Goal: Information Seeking & Learning: Learn about a topic

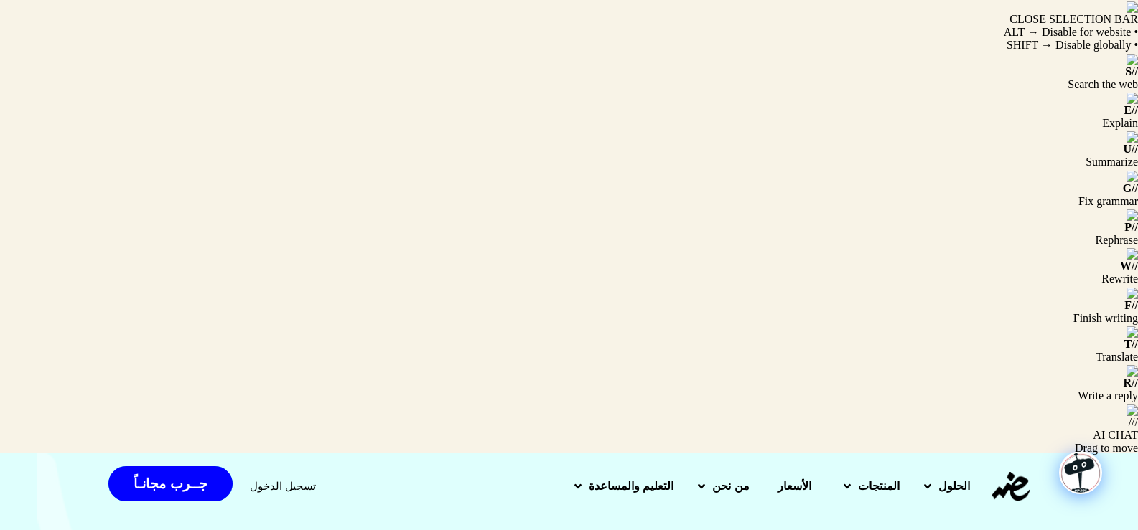
drag, startPoint x: 825, startPoint y: 201, endPoint x: 1069, endPoint y: 177, distance: 245.2
drag, startPoint x: 789, startPoint y: 298, endPoint x: 1041, endPoint y: 169, distance: 282.8
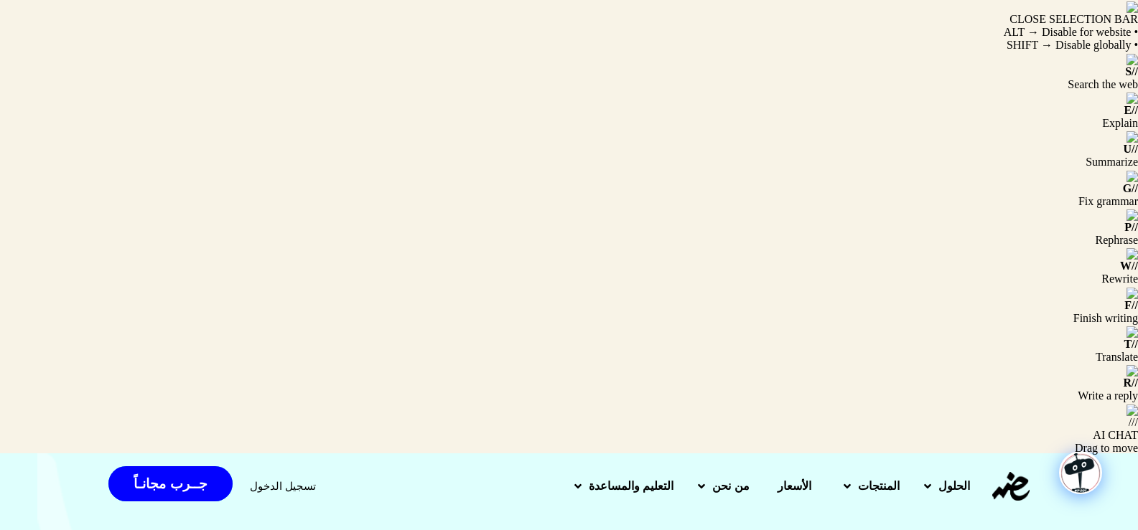
drag, startPoint x: 1041, startPoint y: 169, endPoint x: 802, endPoint y: 286, distance: 266.1
drag, startPoint x: 787, startPoint y: 295, endPoint x: 850, endPoint y: 295, distance: 63.9
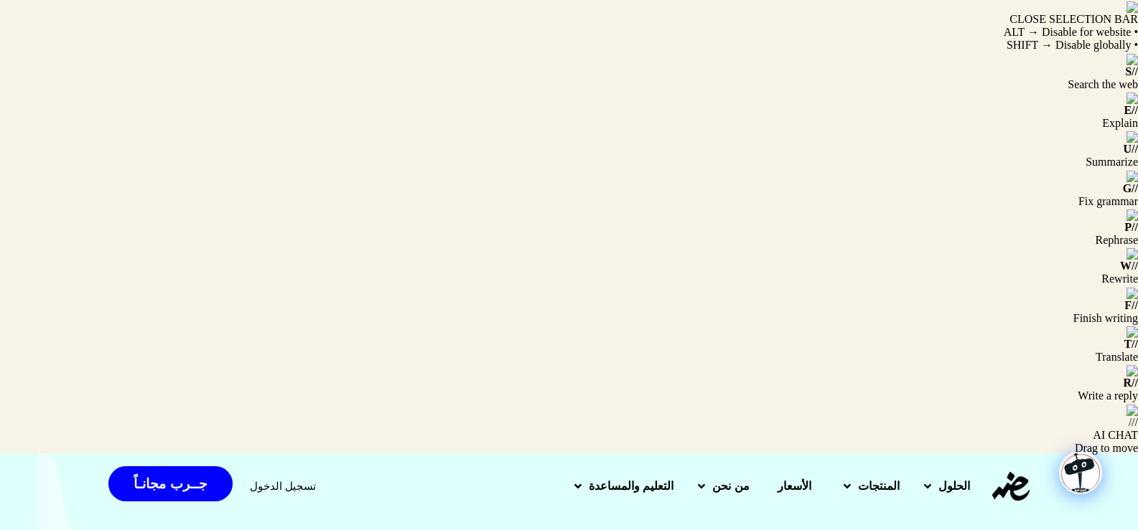
drag, startPoint x: 860, startPoint y: 294, endPoint x: 996, endPoint y: 170, distance: 184.4
drag, startPoint x: 1016, startPoint y: 172, endPoint x: 758, endPoint y: 306, distance: 291.5
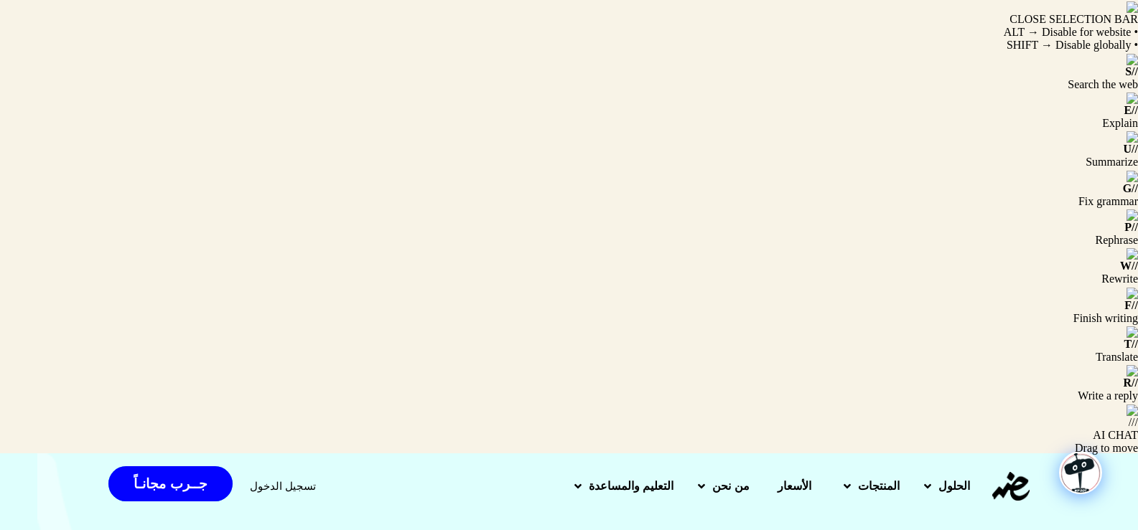
drag, startPoint x: 789, startPoint y: 289, endPoint x: 1036, endPoint y: 156, distance: 280.7
drag, startPoint x: 1019, startPoint y: 182, endPoint x: 844, endPoint y: 282, distance: 201.9
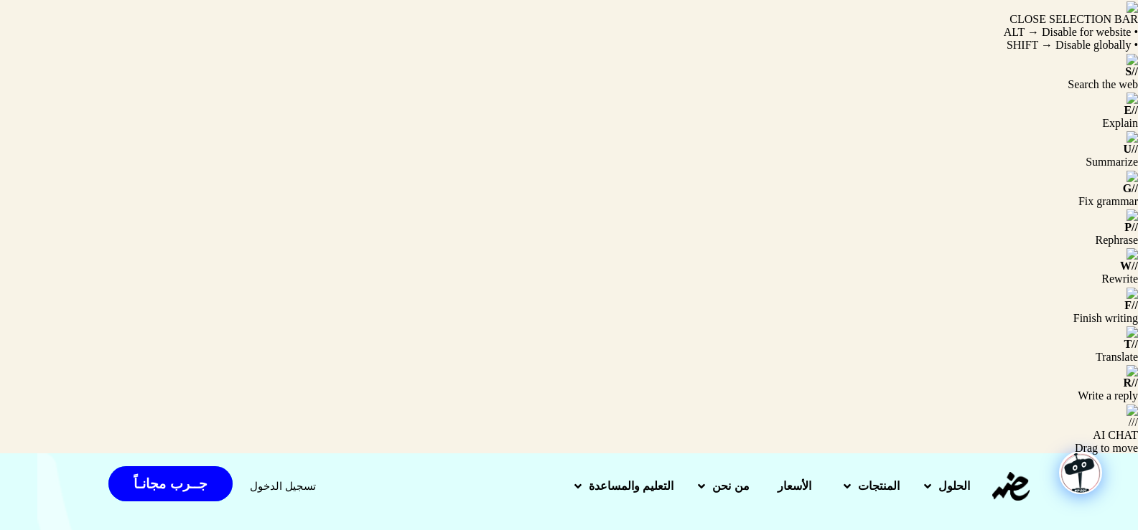
drag, startPoint x: 787, startPoint y: 296, endPoint x: 1033, endPoint y: 182, distance: 270.4
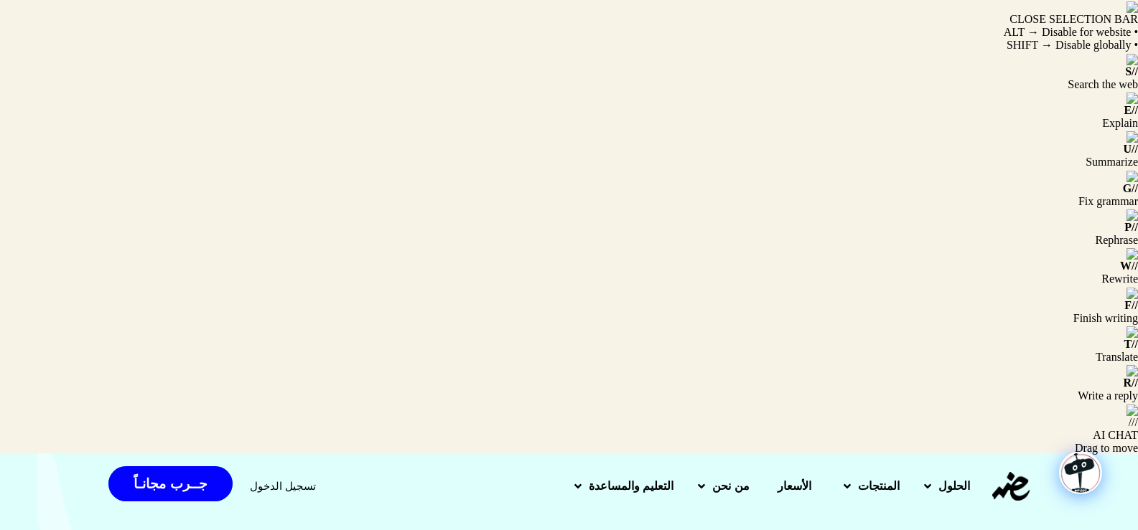
drag, startPoint x: 1017, startPoint y: 182, endPoint x: 803, endPoint y: 288, distance: 238.5
drag, startPoint x: 787, startPoint y: 290, endPoint x: 1014, endPoint y: 168, distance: 258.2
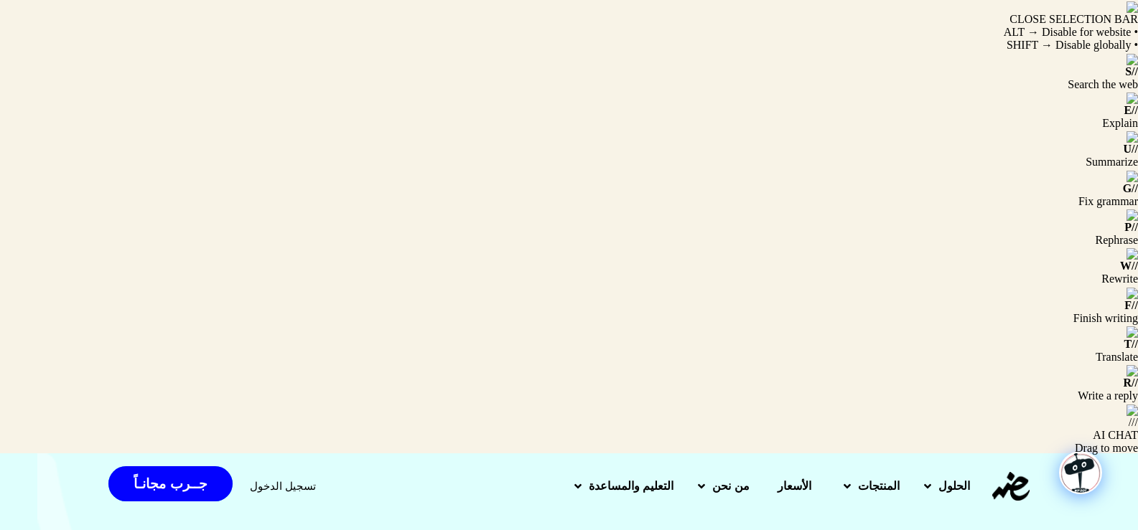
drag, startPoint x: 1012, startPoint y: 178, endPoint x: 906, endPoint y: 225, distance: 115.6
drag, startPoint x: 1021, startPoint y: 170, endPoint x: 832, endPoint y: 289, distance: 223.2
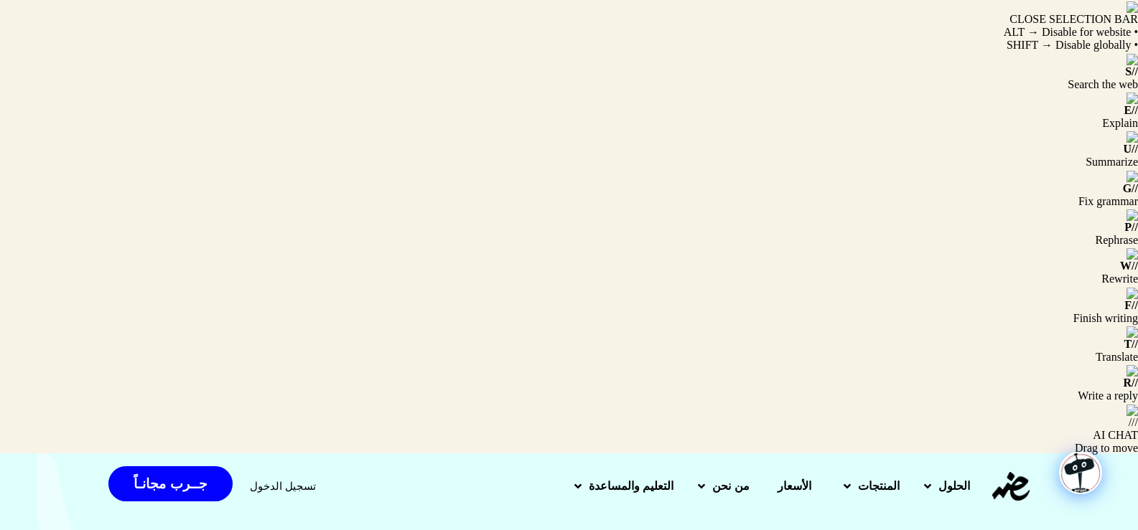
drag, startPoint x: 785, startPoint y: 295, endPoint x: 1021, endPoint y: 178, distance: 263.5
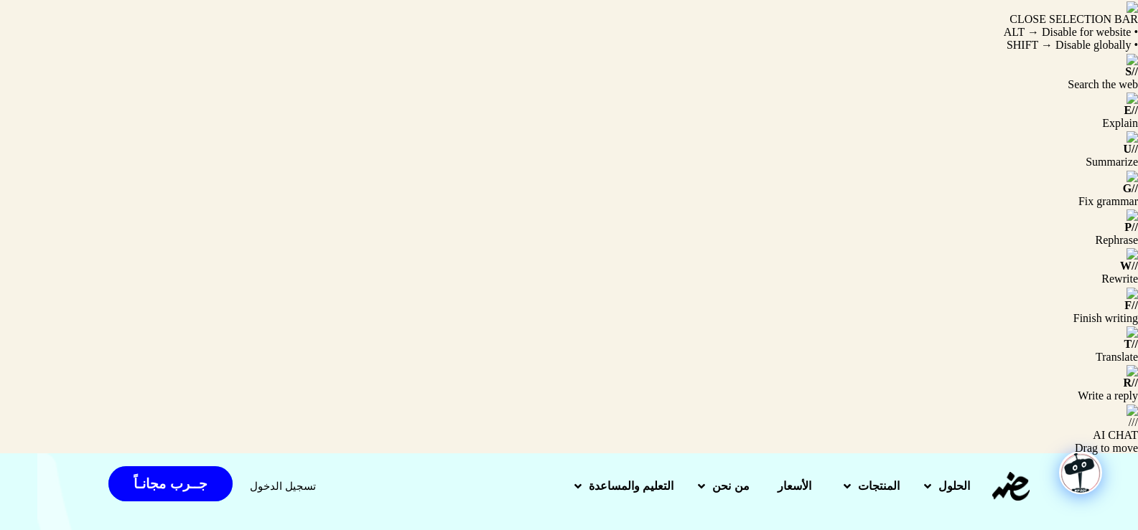
drag, startPoint x: 1021, startPoint y: 178, endPoint x: 805, endPoint y: 273, distance: 236.5
